Goal: Task Accomplishment & Management: Use online tool/utility

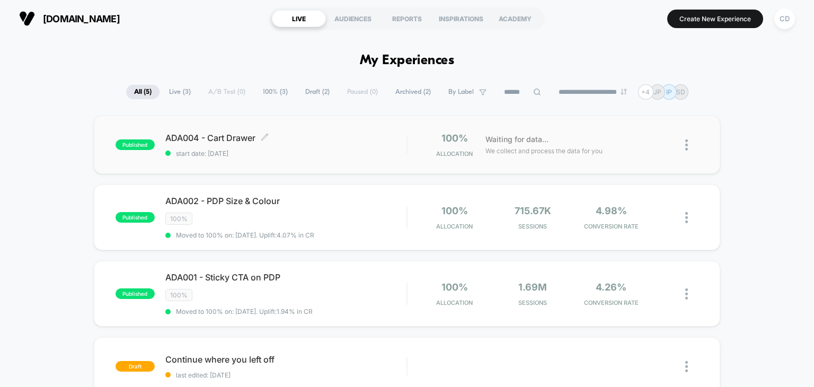
click at [316, 147] on div "ADA004 - Cart Drawer Click to edit experience details Click to edit experience …" at bounding box center [286, 144] width 242 height 25
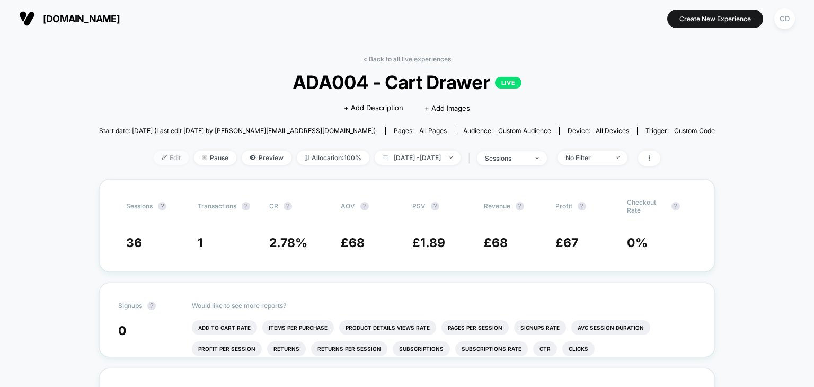
click at [154, 157] on span "Edit" at bounding box center [171, 157] width 35 height 14
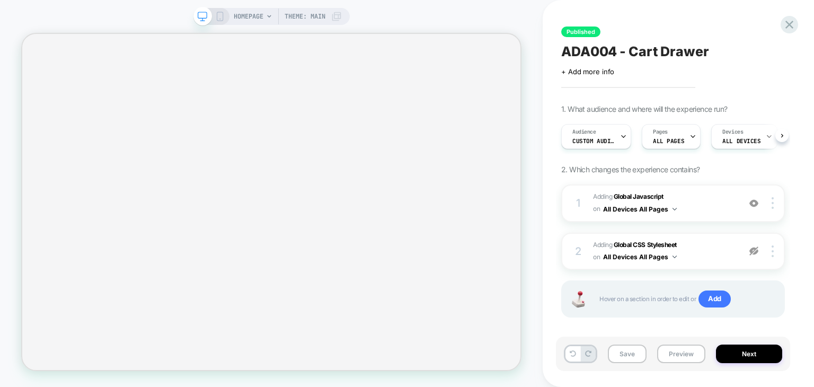
select select "**********"
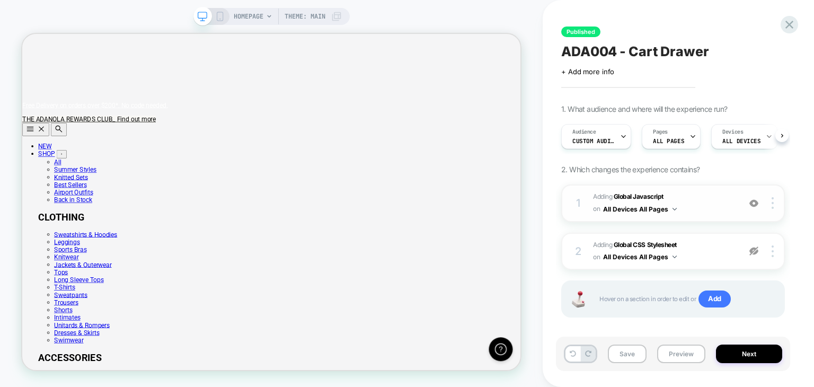
click at [644, 192] on b "Global Javascript" at bounding box center [639, 196] width 50 height 8
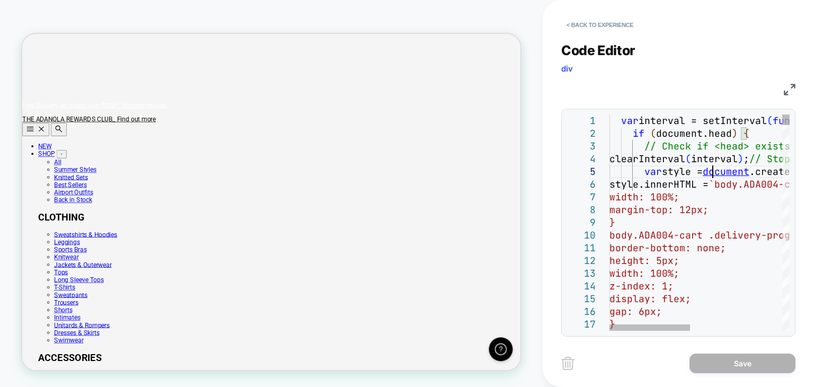
type textarea "**********"
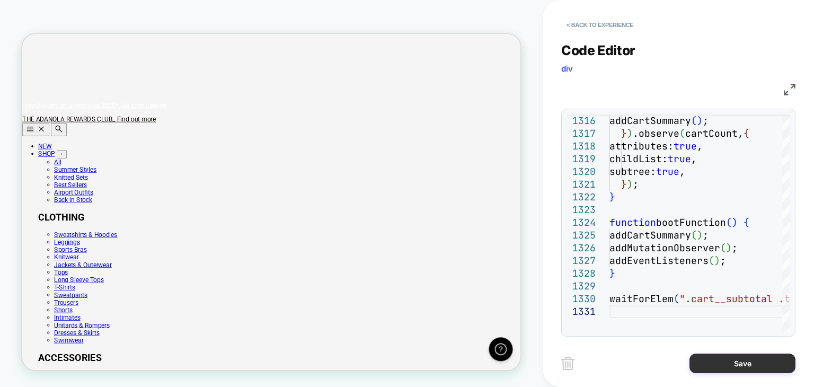
click at [712, 356] on button "Save" at bounding box center [742, 363] width 106 height 20
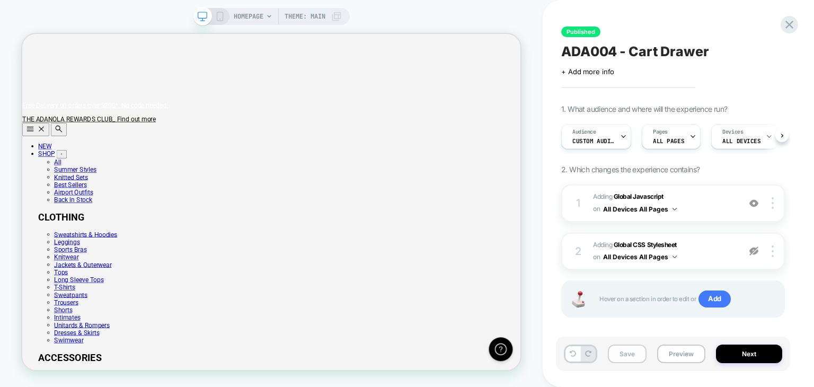
scroll to position [0, 665]
click at [621, 352] on button "Save" at bounding box center [627, 353] width 39 height 19
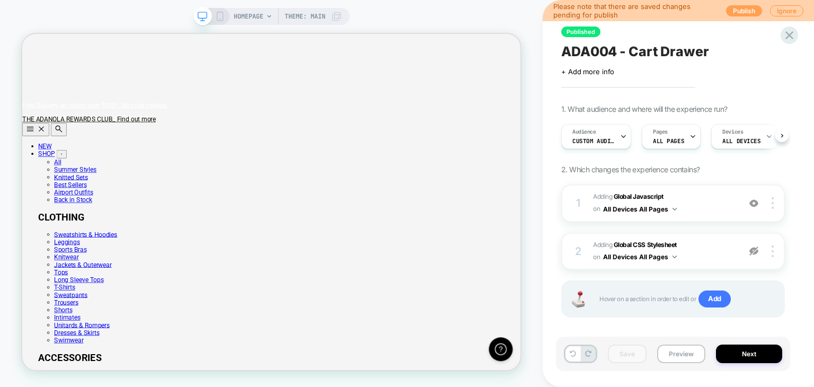
click at [732, 8] on button "Publish" at bounding box center [744, 10] width 36 height 11
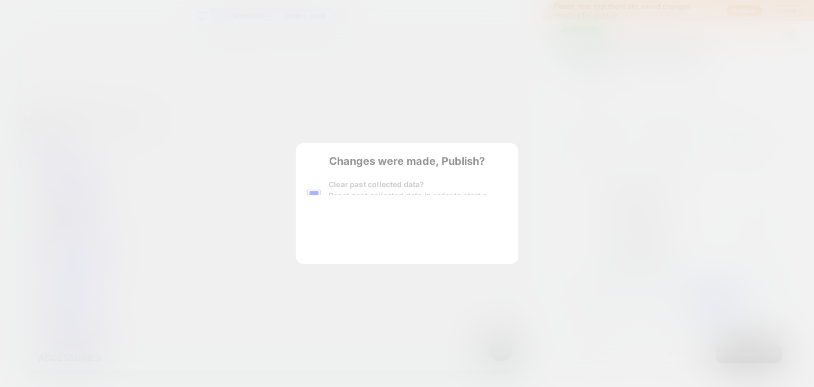
scroll to position [0, 0]
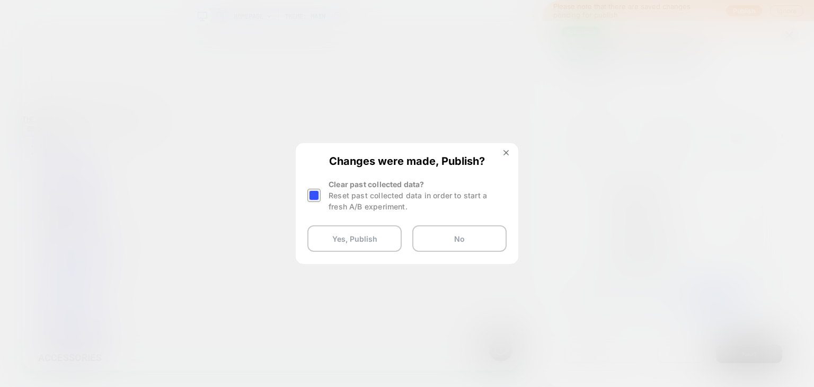
click at [312, 197] on div at bounding box center [313, 195] width 13 height 13
click at [324, 234] on button "Yes, Publish" at bounding box center [354, 238] width 94 height 26
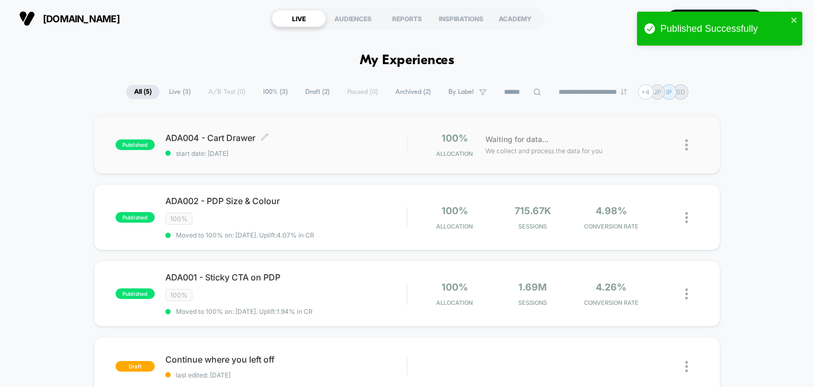
click at [321, 147] on div "ADA004 - Cart Drawer Click to edit experience details Click to edit experience …" at bounding box center [286, 144] width 242 height 25
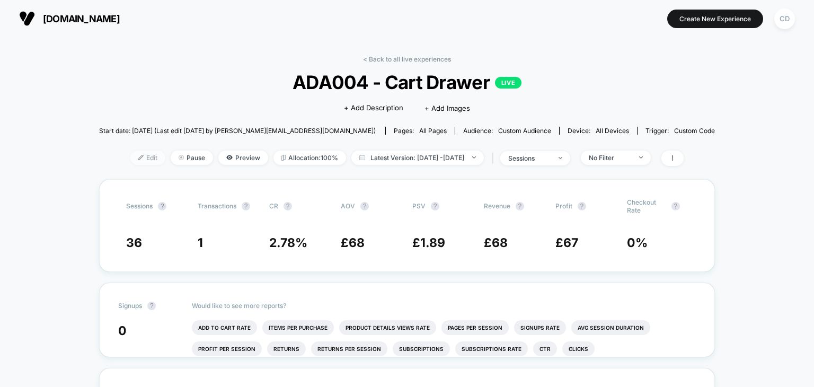
click at [130, 161] on span "Edit" at bounding box center [147, 157] width 35 height 14
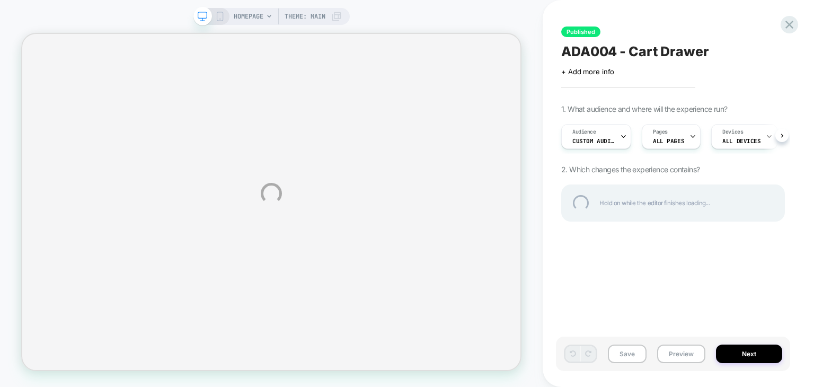
select select "**********"
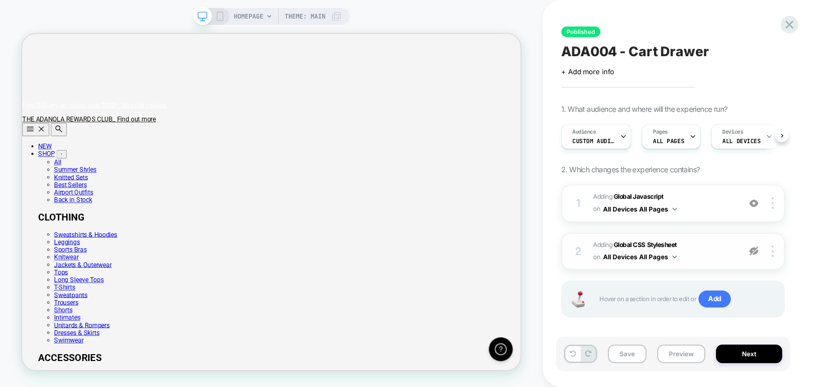
scroll to position [0, 665]
click at [753, 254] on img at bounding box center [753, 250] width 9 height 9
click at [654, 243] on b "Global CSS Stylesheet" at bounding box center [645, 245] width 63 height 8
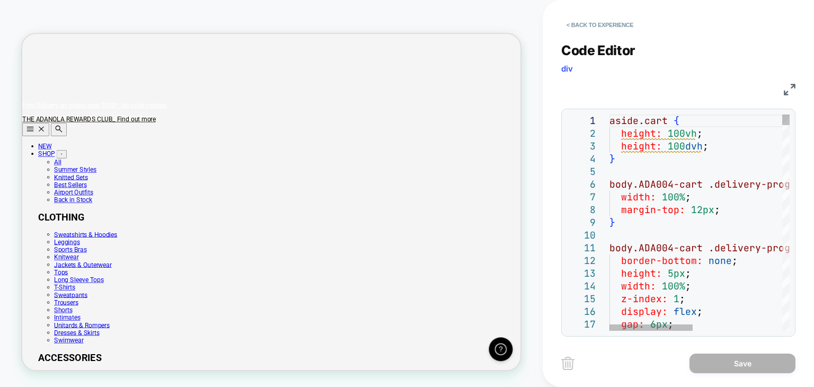
scroll to position [0, 78]
click at [663, 213] on span "margin-top:" at bounding box center [653, 209] width 64 height 12
type textarea "**********"
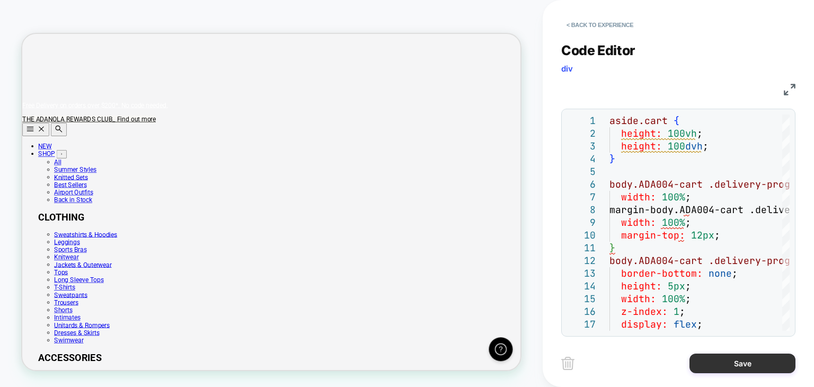
scroll to position [0, 35]
click at [707, 361] on button "Save" at bounding box center [742, 363] width 106 height 20
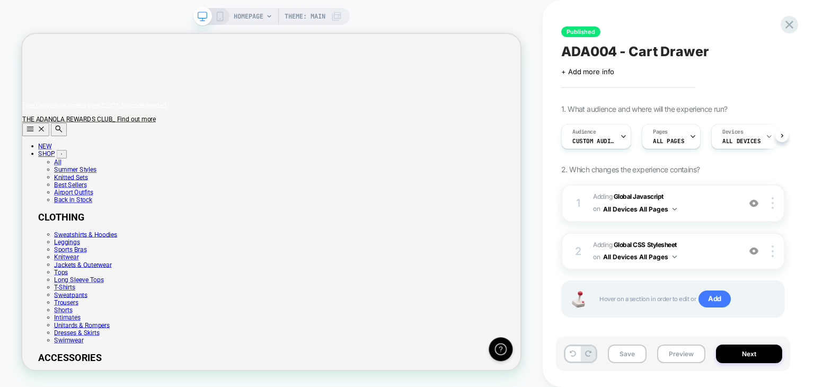
scroll to position [0, 0]
click at [623, 348] on button "Save" at bounding box center [627, 353] width 39 height 19
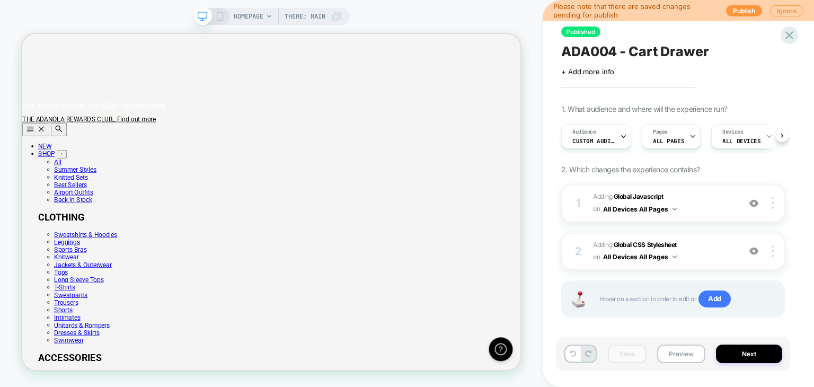
scroll to position [0, 665]
click at [746, 15] on button "Publish" at bounding box center [744, 10] width 36 height 11
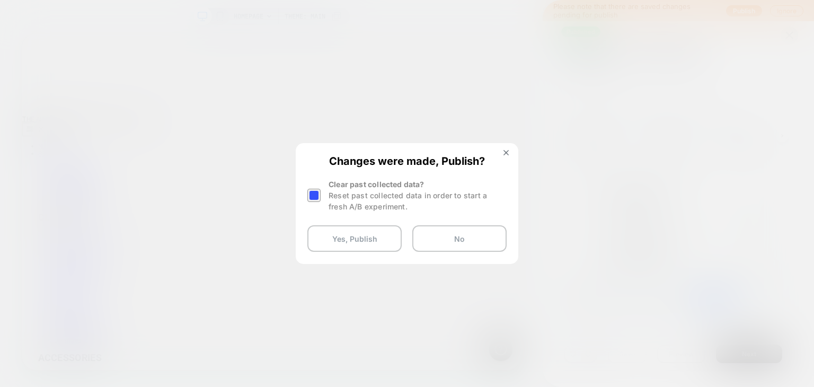
click at [320, 192] on div at bounding box center [313, 195] width 13 height 13
click at [338, 240] on button "Yes, Publish" at bounding box center [354, 238] width 94 height 26
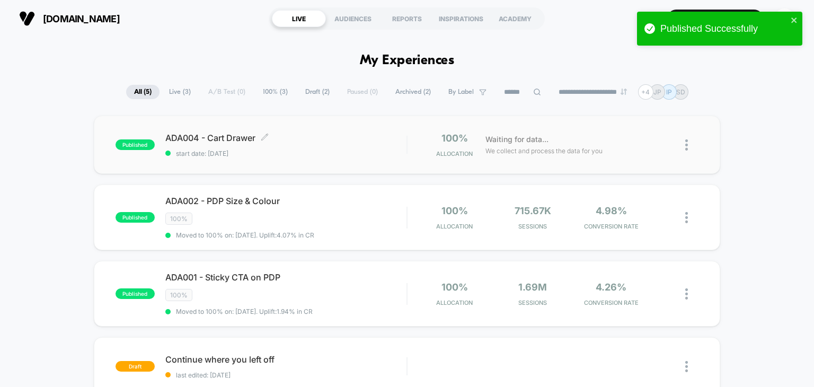
click at [308, 142] on span "ADA004 - Cart Drawer Click to edit experience details" at bounding box center [286, 137] width 242 height 11
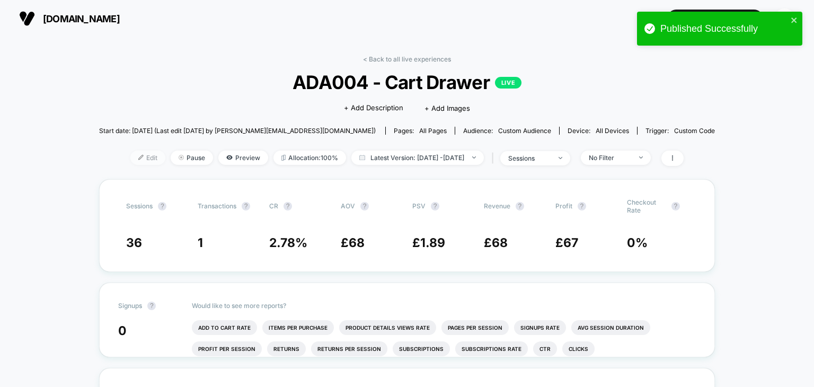
click at [138, 158] on img at bounding box center [140, 157] width 5 height 5
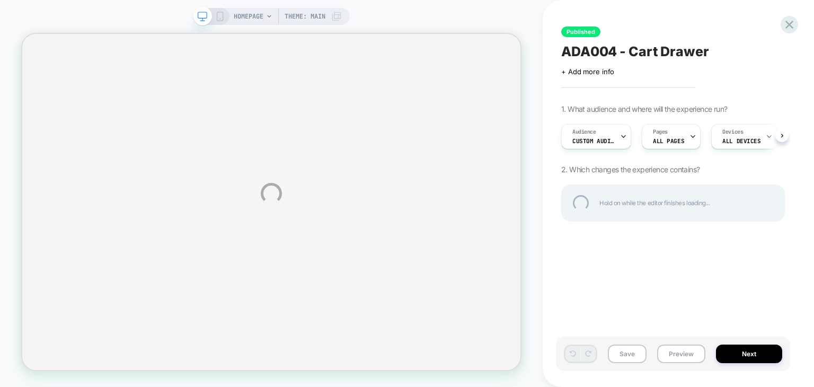
select select "**********"
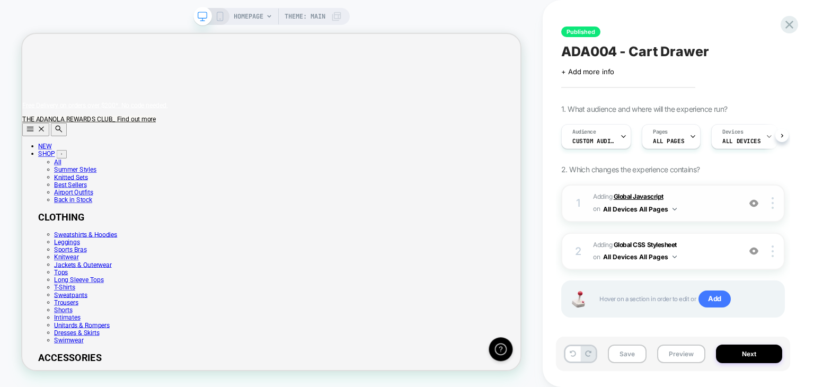
click at [632, 198] on b "Global Javascript" at bounding box center [639, 196] width 50 height 8
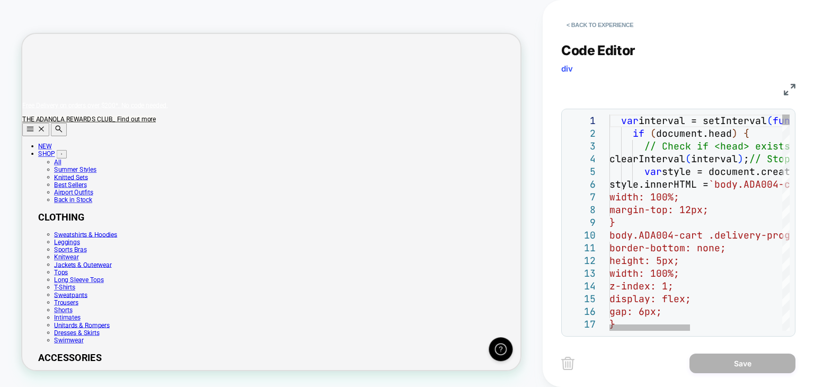
click at [661, 192] on span "width: 100%;" at bounding box center [644, 197] width 70 height 12
type textarea "*"
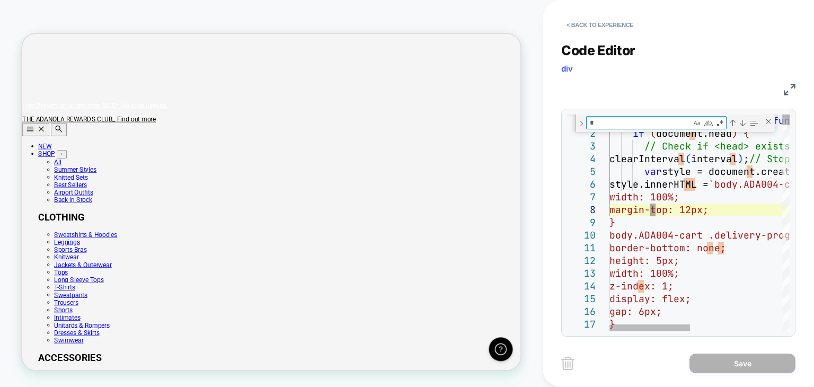
type textarea "**********"
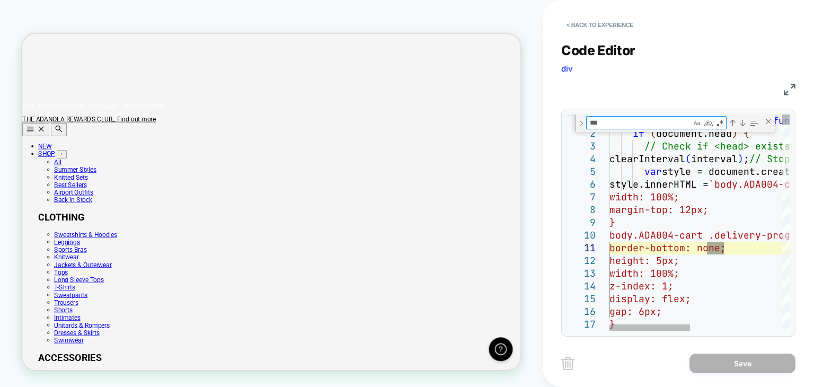
type textarea "****"
type textarea "**********"
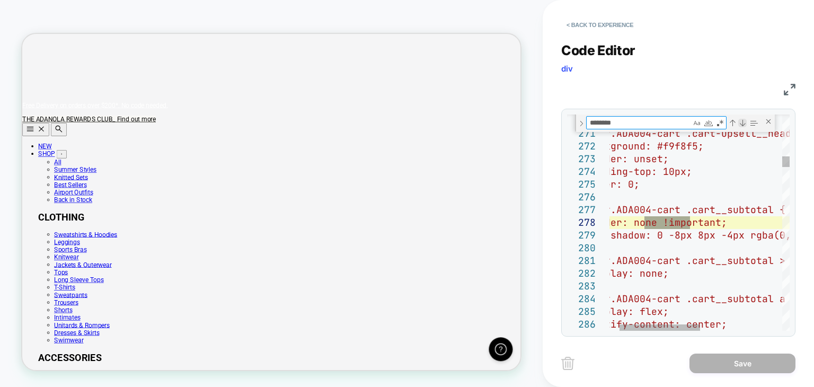
type textarea "********"
click at [744, 123] on div "Next Match (Enter)" at bounding box center [742, 123] width 8 height 8
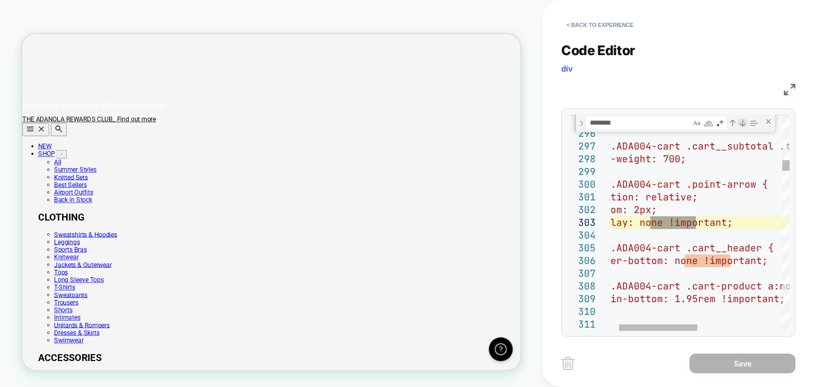
scroll to position [0, 665]
click at [744, 123] on div "Next Match (Enter)" at bounding box center [742, 123] width 8 height 8
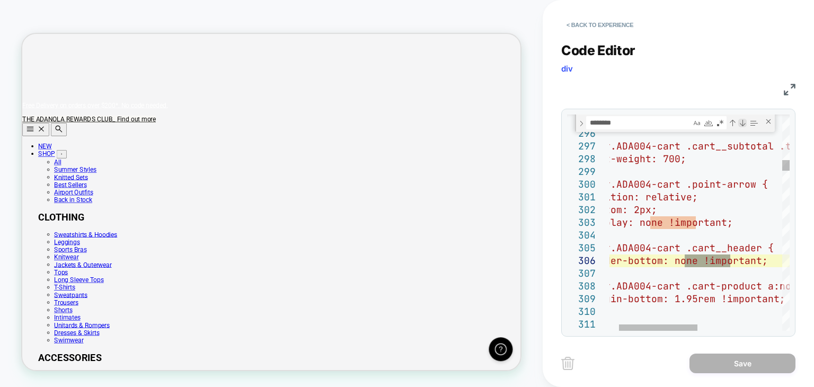
click at [744, 123] on div "Next Match (Enter)" at bounding box center [742, 123] width 8 height 8
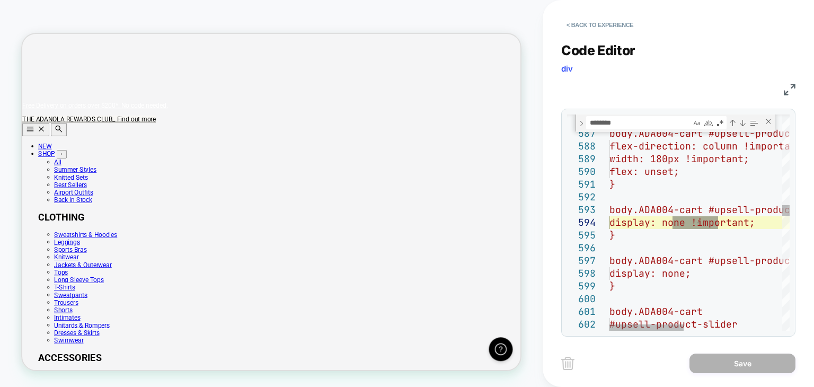
scroll to position [0, 0]
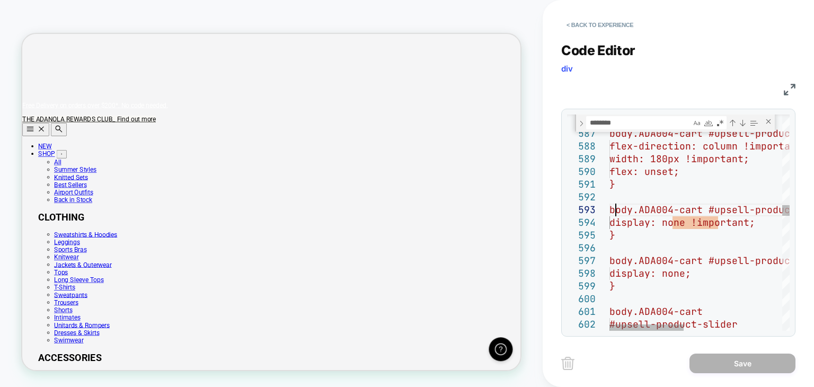
click at [616, 215] on span "body.ADA004-cart #upsell-product-slider .product-s" at bounding box center [754, 209] width 291 height 12
type textarea "**********"
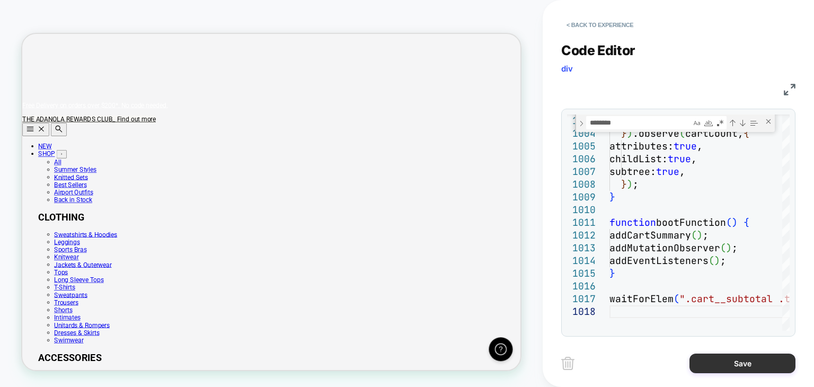
click at [698, 358] on button "Save" at bounding box center [742, 363] width 106 height 20
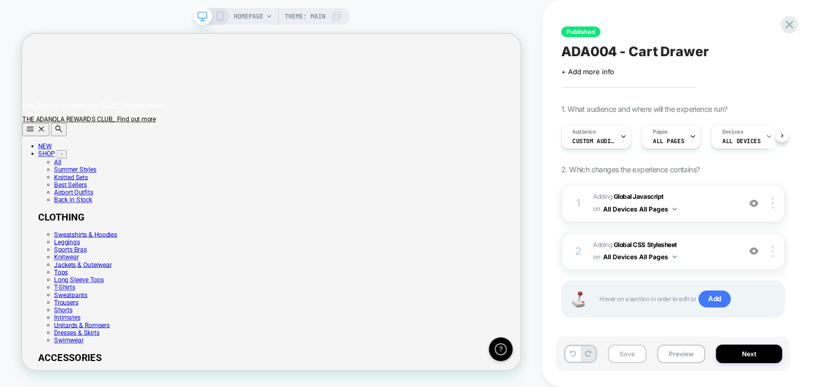
click at [631, 350] on button "Save" at bounding box center [627, 353] width 39 height 19
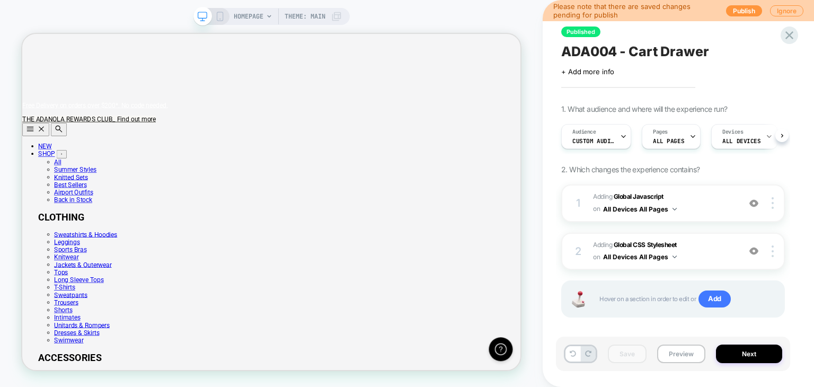
scroll to position [0, 665]
click at [735, 8] on button "Publish" at bounding box center [744, 10] width 36 height 11
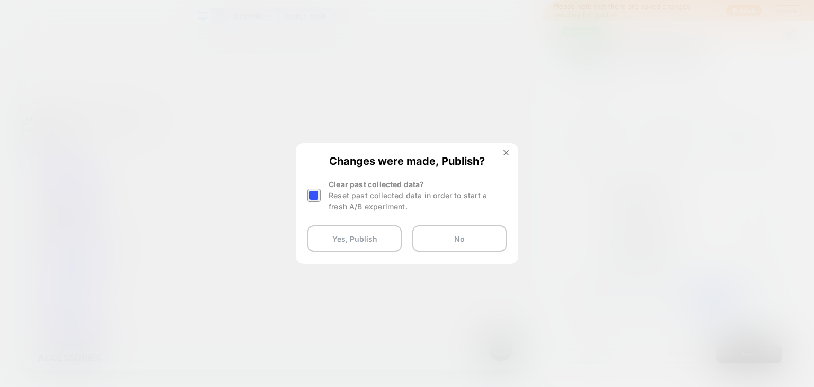
scroll to position [0, 0]
click at [318, 199] on div at bounding box center [313, 195] width 13 height 13
click at [339, 236] on button "Yes, Publish" at bounding box center [354, 238] width 94 height 26
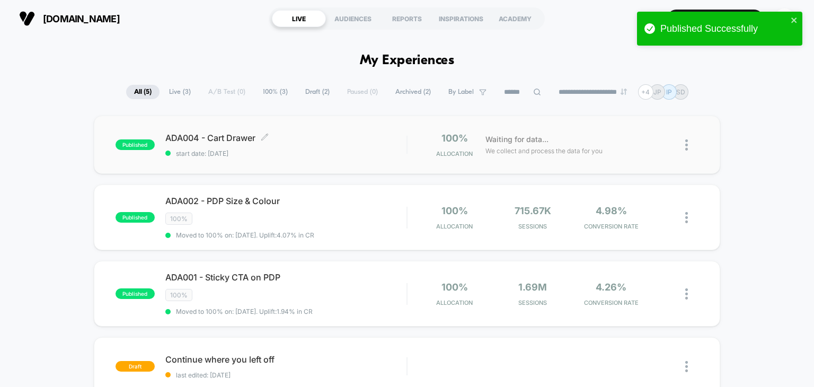
click at [304, 146] on div "ADA004 - Cart Drawer Click to edit experience details Click to edit experience …" at bounding box center [286, 144] width 242 height 25
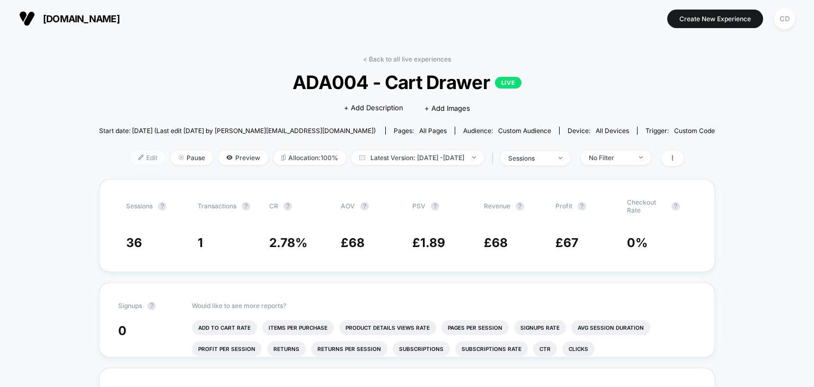
click at [138, 157] on span "Edit" at bounding box center [147, 157] width 35 height 14
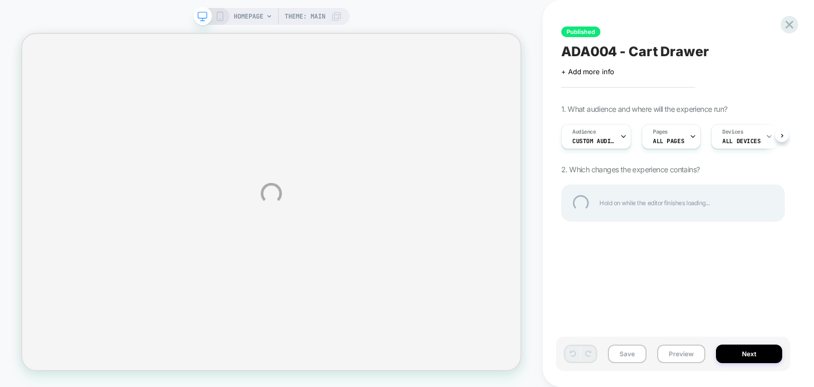
select select "**********"
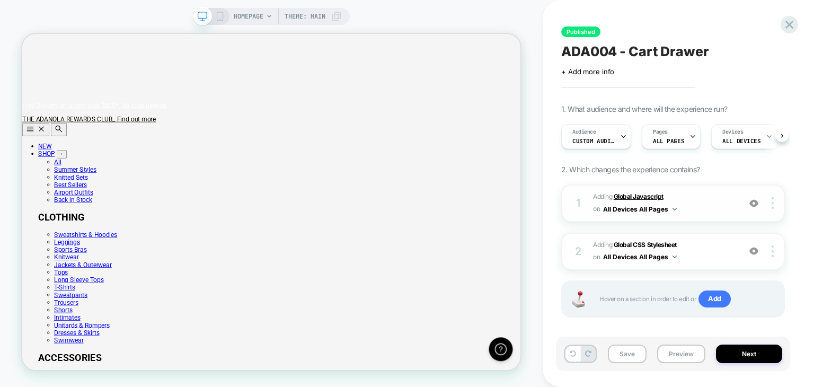
click at [629, 194] on b "Global Javascript" at bounding box center [639, 196] width 50 height 8
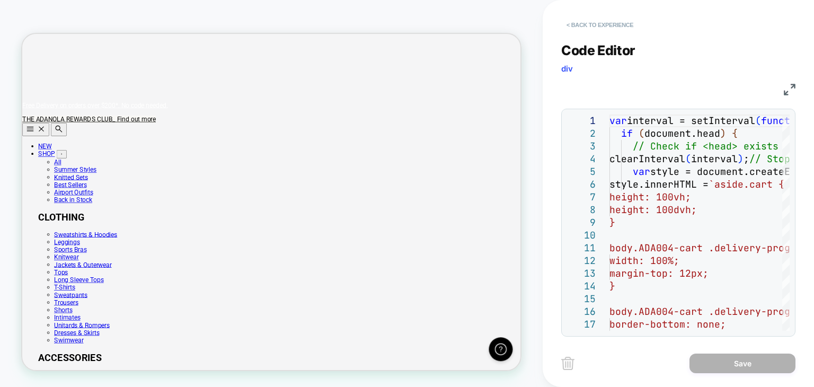
click at [581, 24] on button "< Back to experience" at bounding box center [599, 24] width 77 height 17
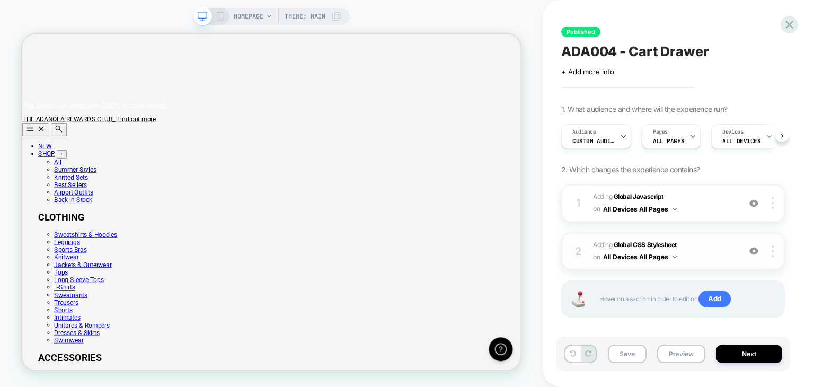
click at [753, 253] on img at bounding box center [753, 250] width 9 height 9
click at [644, 193] on b "Global Javascript" at bounding box center [639, 196] width 50 height 8
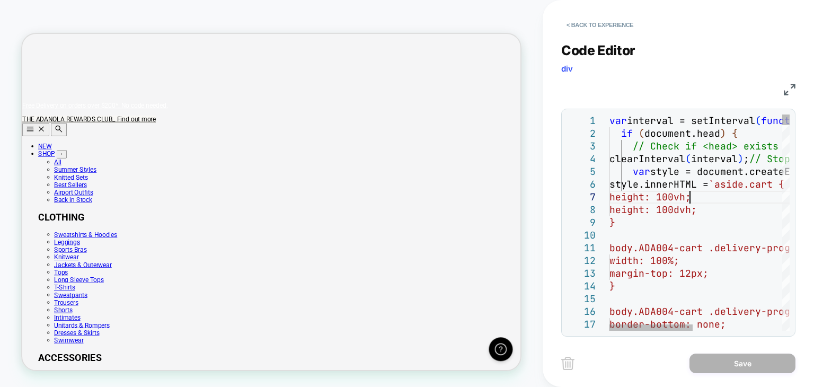
scroll to position [0, 0]
type textarea "**********"
type textarea "***"
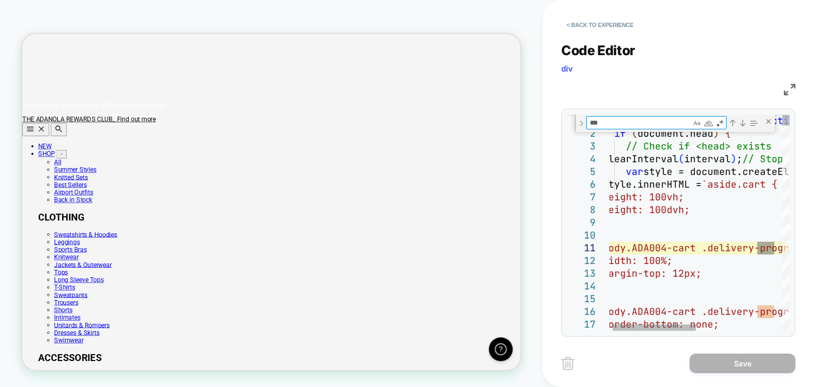
type textarea "**********"
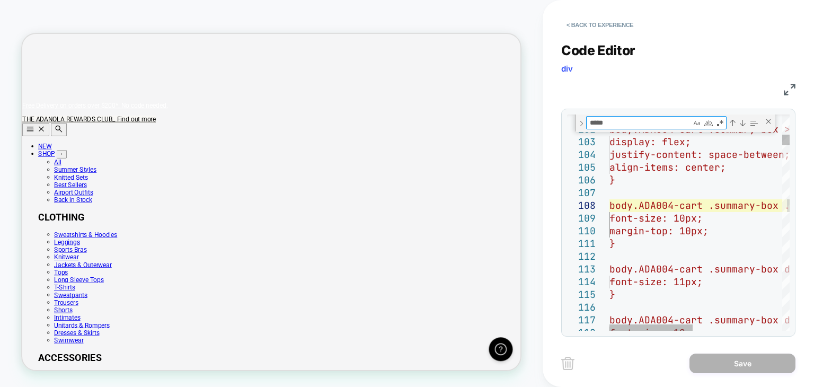
type textarea "*****"
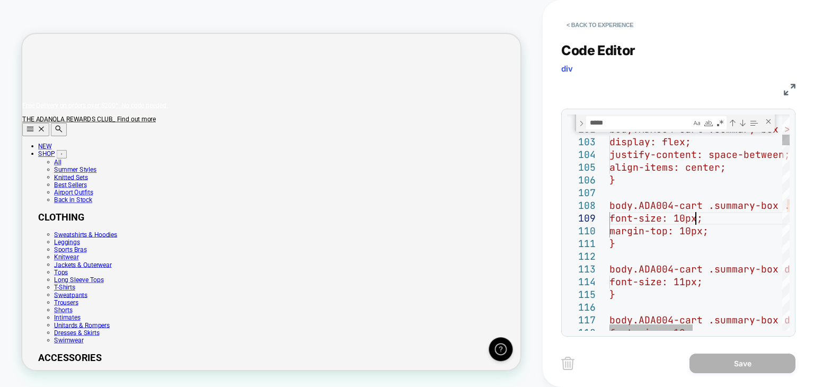
click at [742, 121] on div "Next Match (Enter)" at bounding box center [742, 123] width 8 height 8
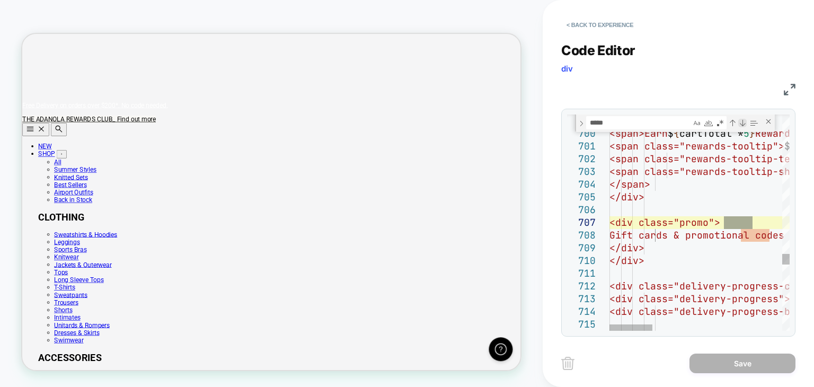
click at [742, 121] on div "Next Match (Enter)" at bounding box center [742, 123] width 8 height 8
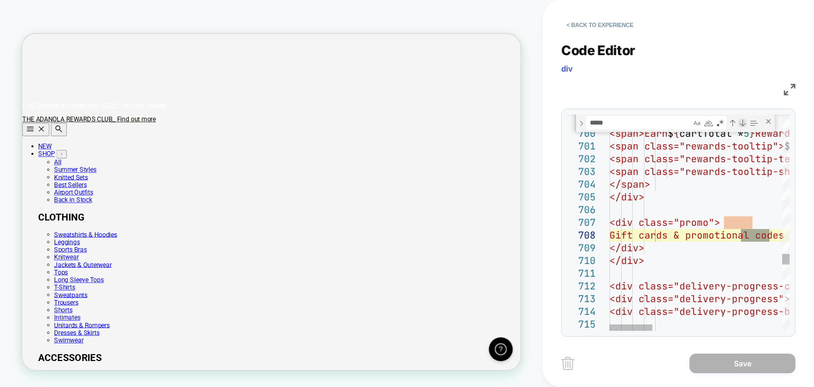
click at [742, 121] on div "Next Match (Enter)" at bounding box center [742, 123] width 8 height 8
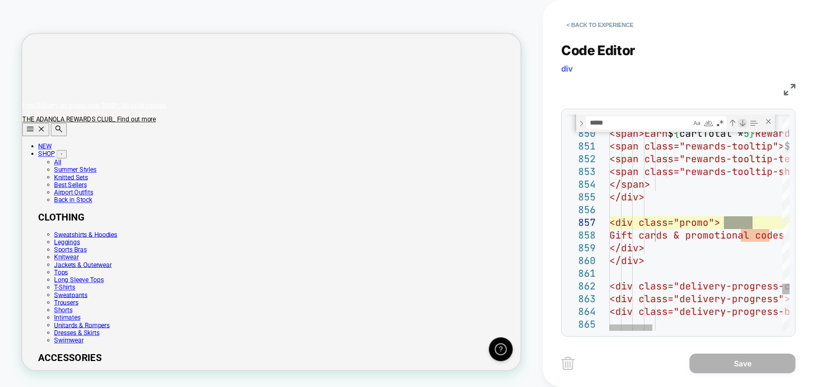
scroll to position [0, 665]
click at [742, 121] on div "Next Match (Enter)" at bounding box center [742, 123] width 8 height 8
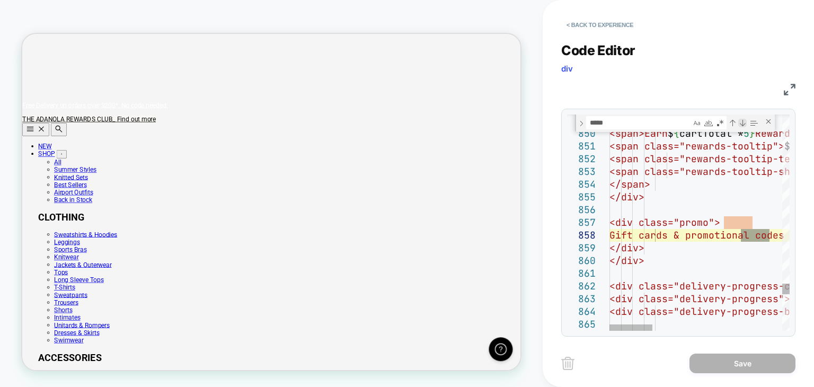
click at [742, 121] on div "Next Match (Enter)" at bounding box center [742, 123] width 8 height 8
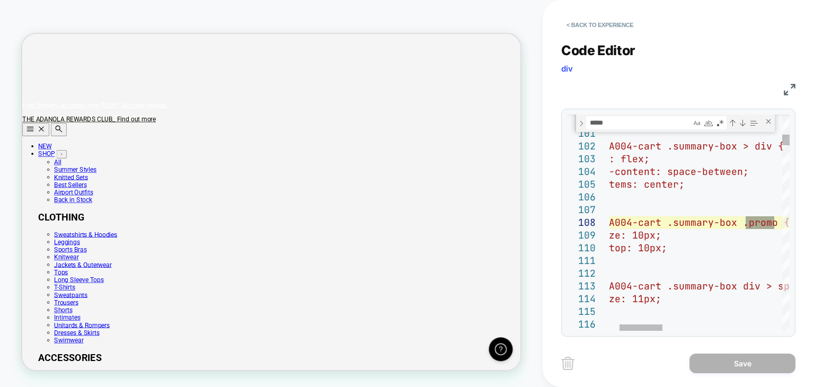
scroll to position [0, 0]
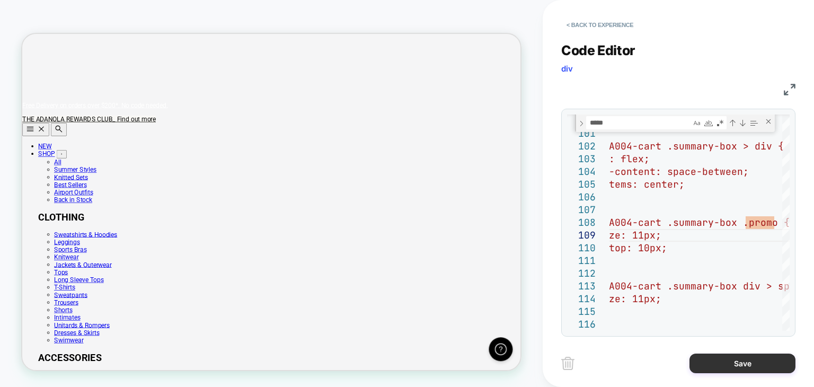
scroll to position [0, 665]
type textarea "**********"
click at [710, 359] on button "Save" at bounding box center [742, 363] width 106 height 20
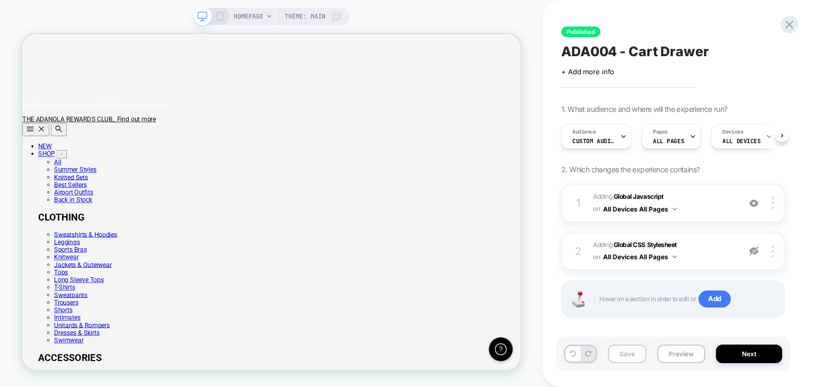
scroll to position [0, 0]
click at [636, 359] on button "Save" at bounding box center [627, 353] width 39 height 19
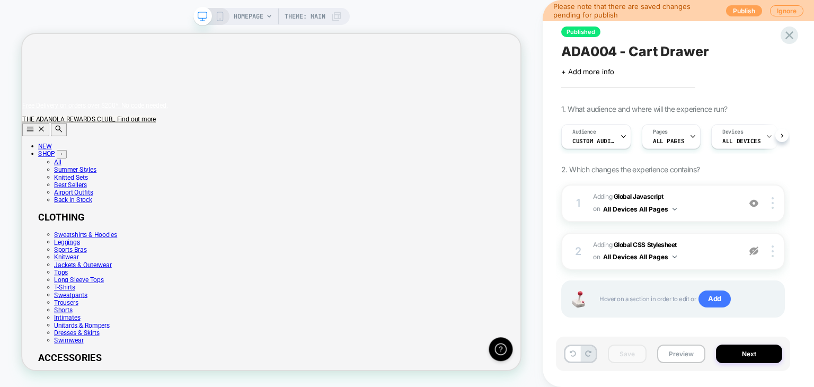
click at [732, 11] on button "Publish" at bounding box center [744, 10] width 36 height 11
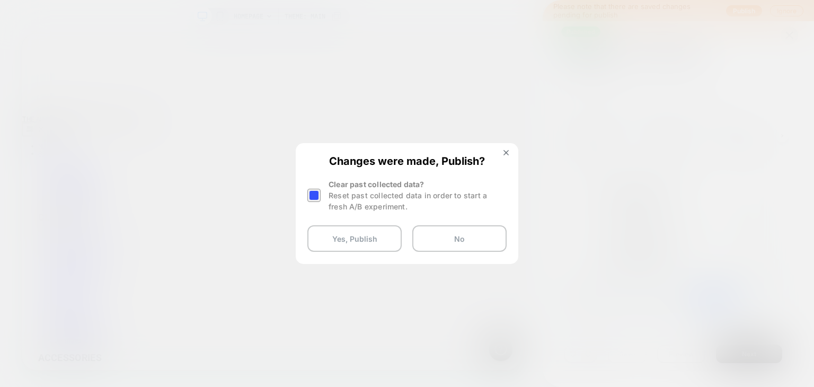
click at [316, 198] on div at bounding box center [313, 195] width 13 height 13
click at [329, 230] on button "Yes, Publish" at bounding box center [354, 238] width 94 height 26
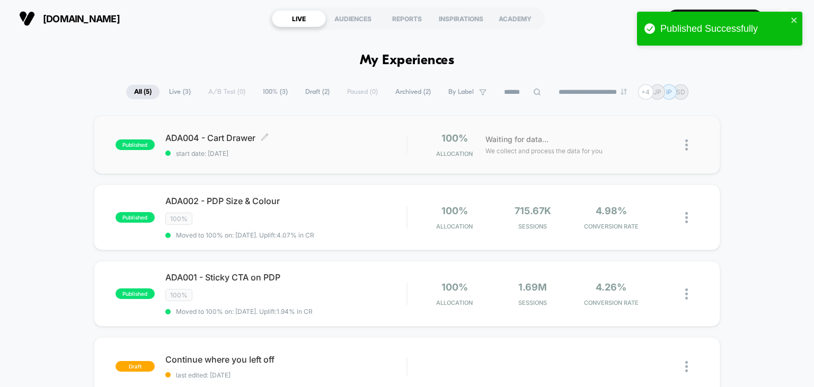
click at [286, 151] on span "start date: [DATE]" at bounding box center [286, 153] width 242 height 8
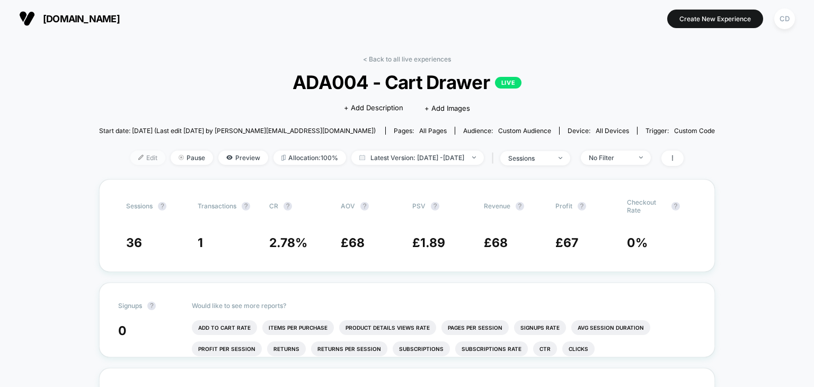
click at [136, 154] on span "Edit" at bounding box center [147, 157] width 35 height 14
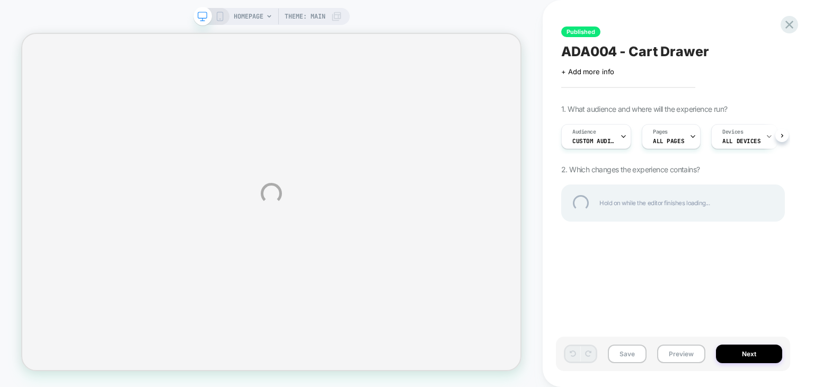
select select "**********"
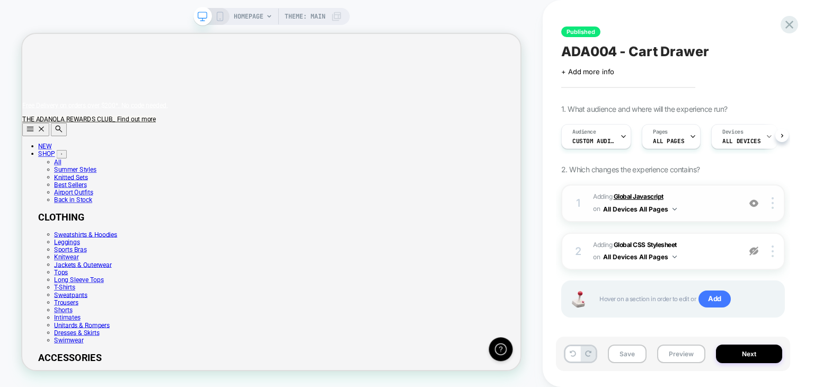
click at [648, 196] on b "Global Javascript" at bounding box center [639, 196] width 50 height 8
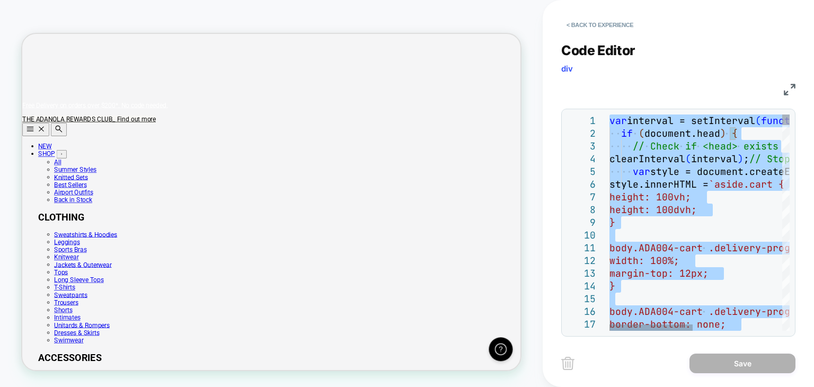
type textarea "**********"
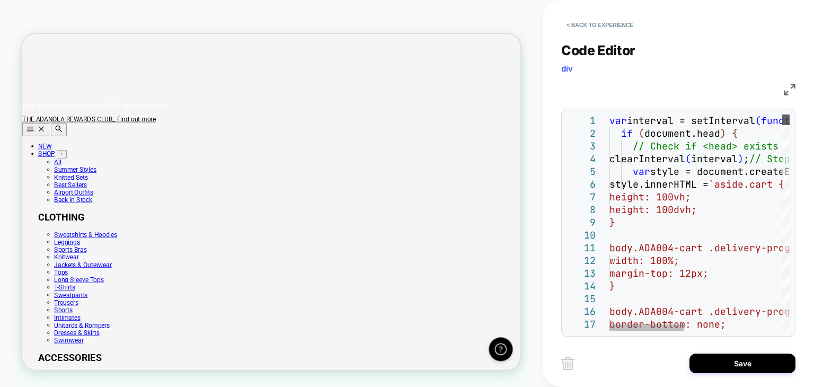
click at [786, 115] on div at bounding box center [785, 222] width 7 height 216
click at [742, 358] on button "Save" at bounding box center [742, 363] width 106 height 20
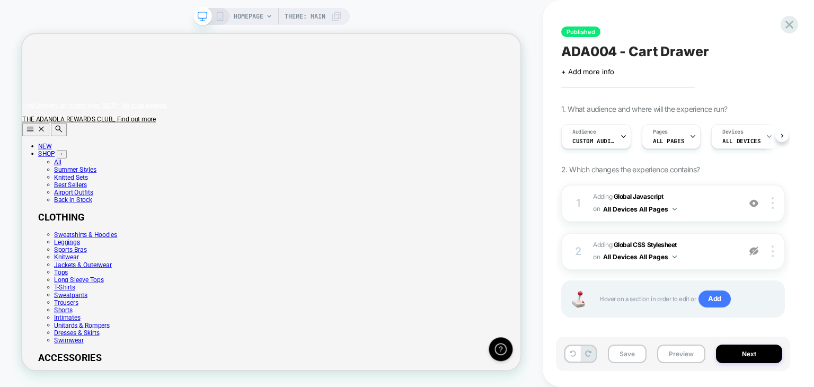
scroll to position [0, 0]
click at [629, 353] on button "Save" at bounding box center [627, 353] width 39 height 19
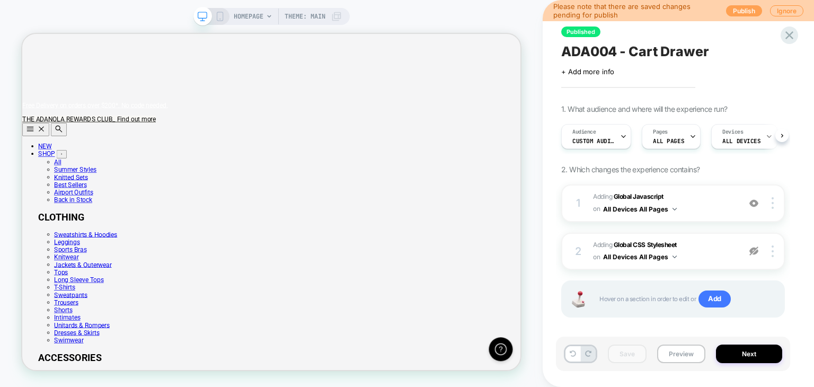
click at [732, 9] on button "Publish" at bounding box center [744, 10] width 36 height 11
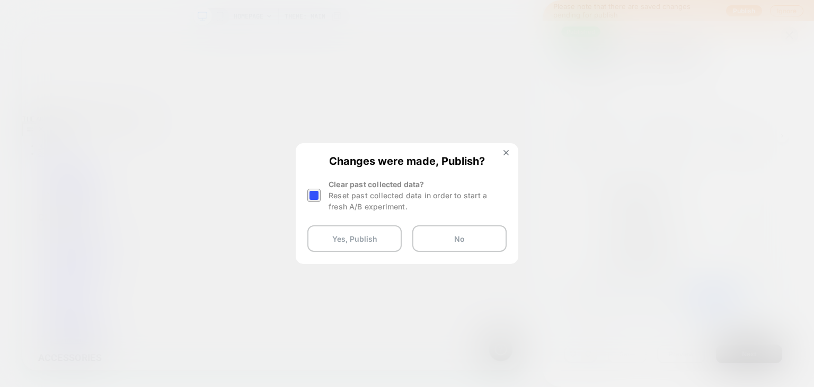
click at [315, 200] on div at bounding box center [313, 195] width 13 height 13
click at [335, 230] on button "Yes, Publish" at bounding box center [354, 238] width 94 height 26
